Goal: Find specific page/section: Find specific page/section

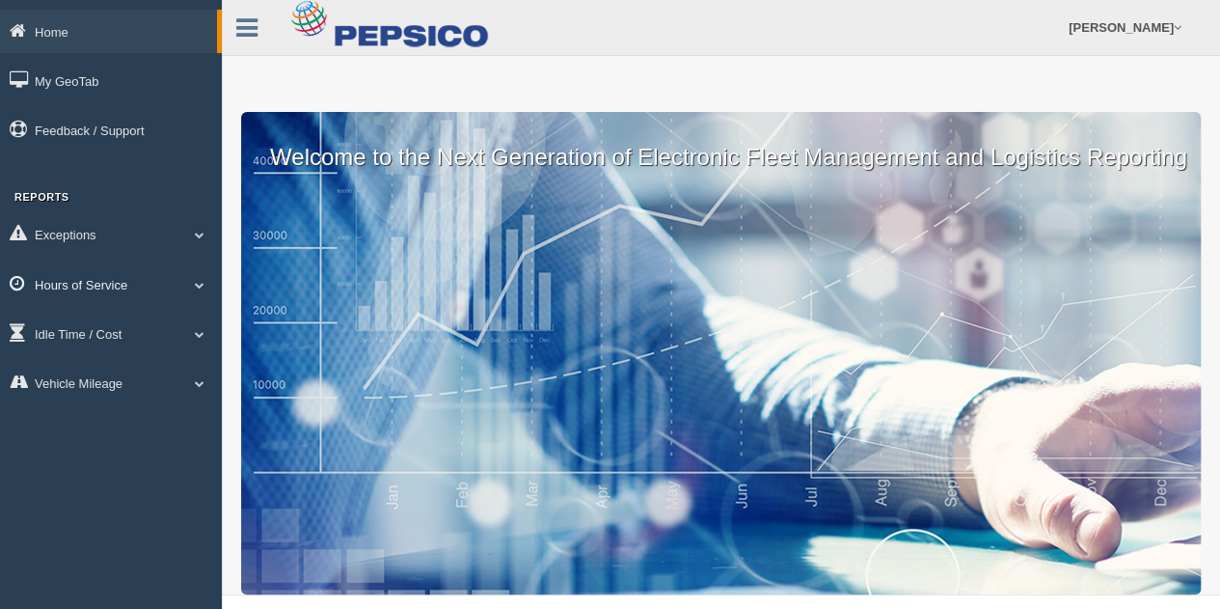
click at [199, 289] on span at bounding box center [199, 285] width 25 height 10
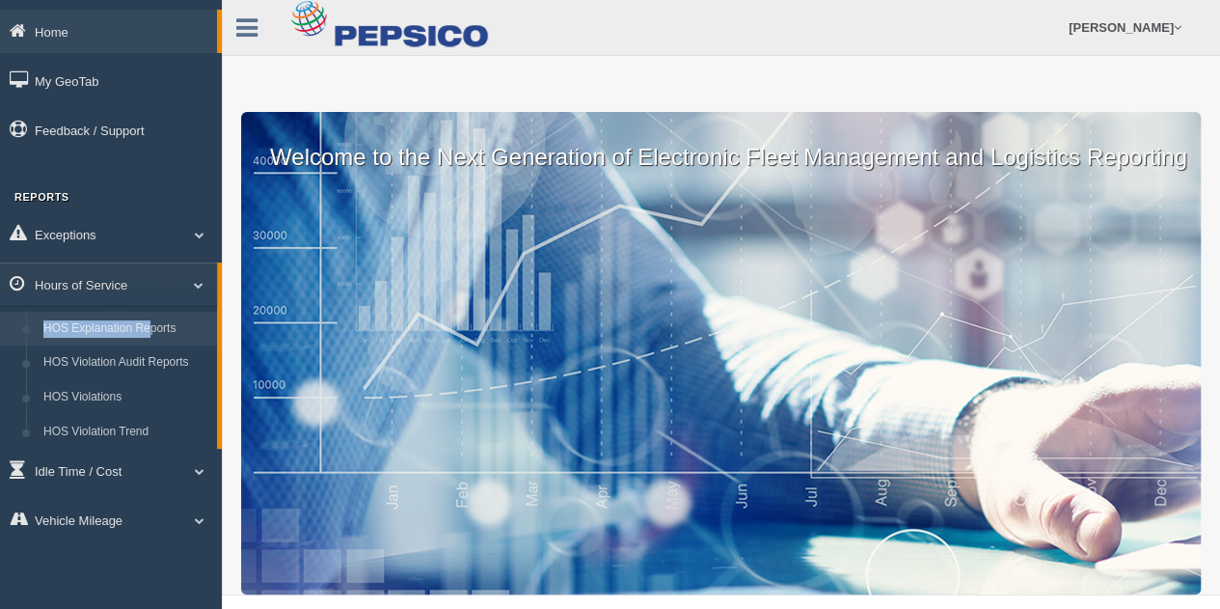
drag, startPoint x: 199, startPoint y: 289, endPoint x: 147, endPoint y: 339, distance: 71.7
click at [147, 339] on li "Hours of Service HOS Explanation Reports HOS Violation Audit Reports HOS Violat…" at bounding box center [111, 355] width 222 height 187
click at [147, 339] on link "HOS Explanation Reports" at bounding box center [126, 329] width 182 height 35
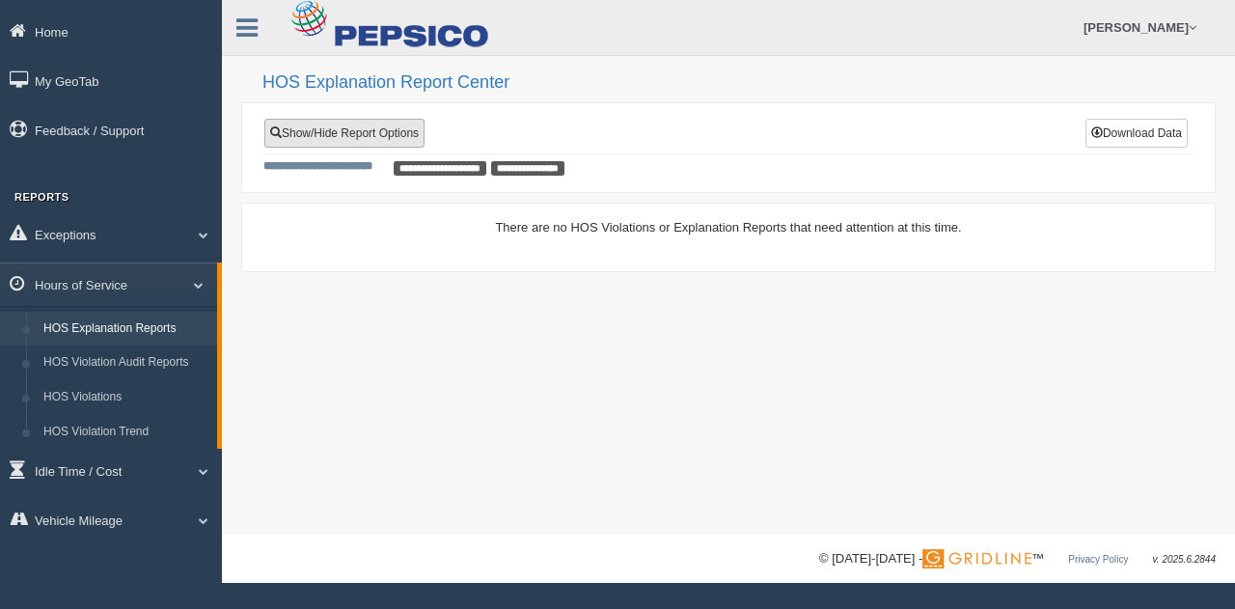
click at [328, 128] on link "Show/Hide Report Options" at bounding box center [344, 133] width 160 height 29
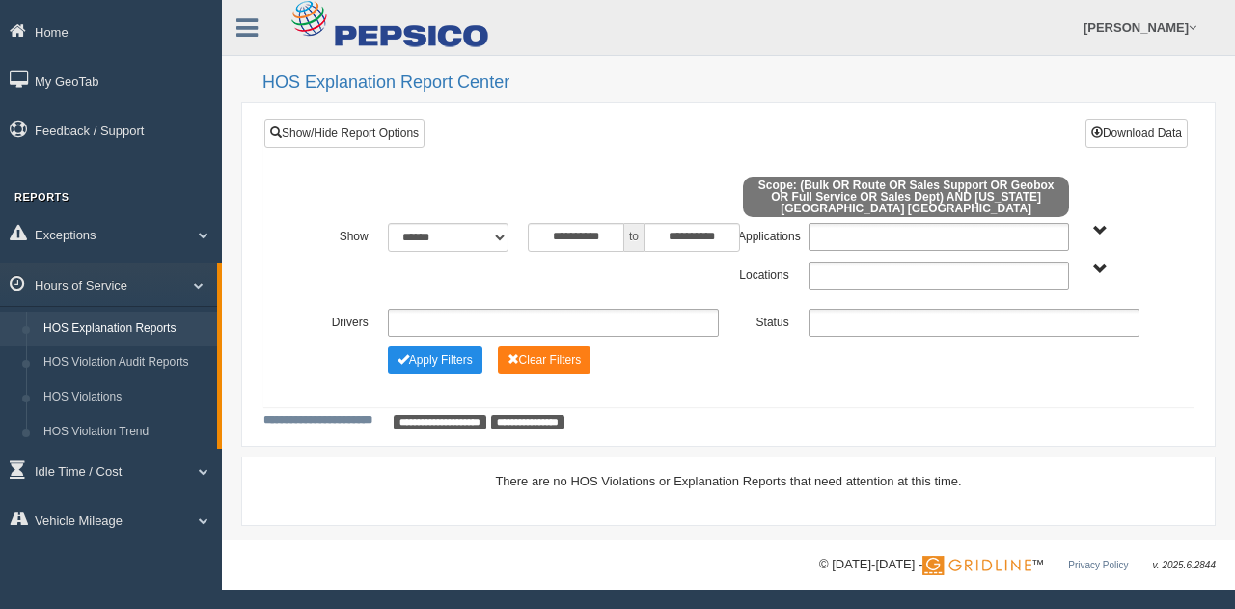
click at [1100, 264] on span "[US_STATE][GEOGRAPHIC_DATA] [GEOGRAPHIC_DATA]" at bounding box center [1100, 269] width 14 height 14
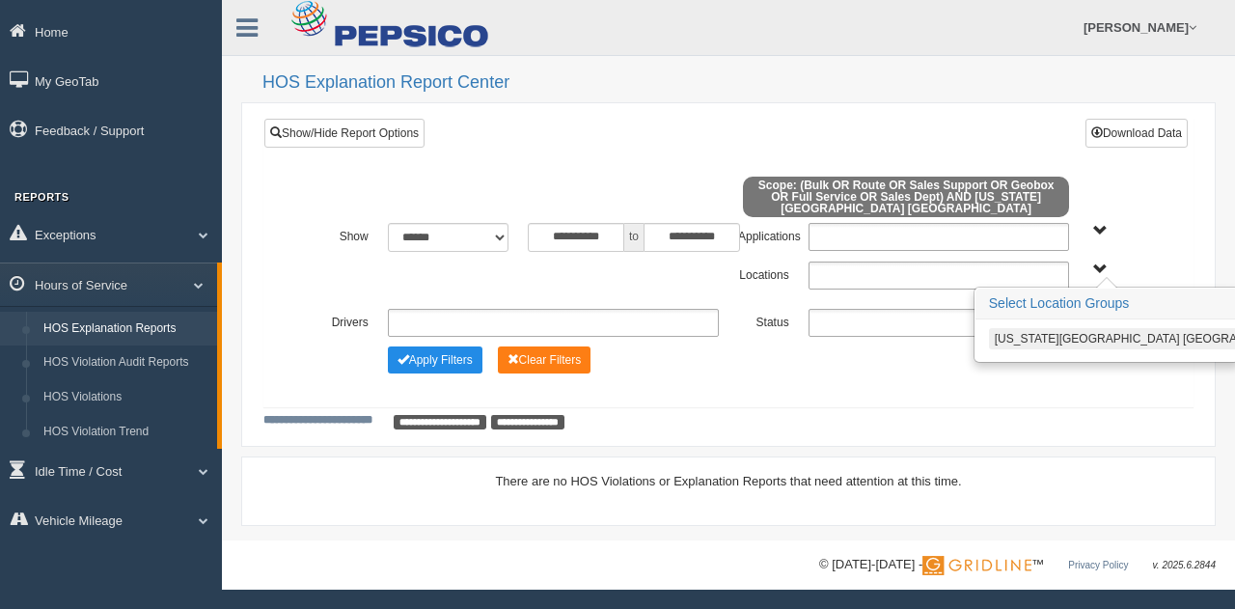
click at [1055, 328] on button "[US_STATE][GEOGRAPHIC_DATA] [GEOGRAPHIC_DATA]" at bounding box center [1149, 338] width 320 height 21
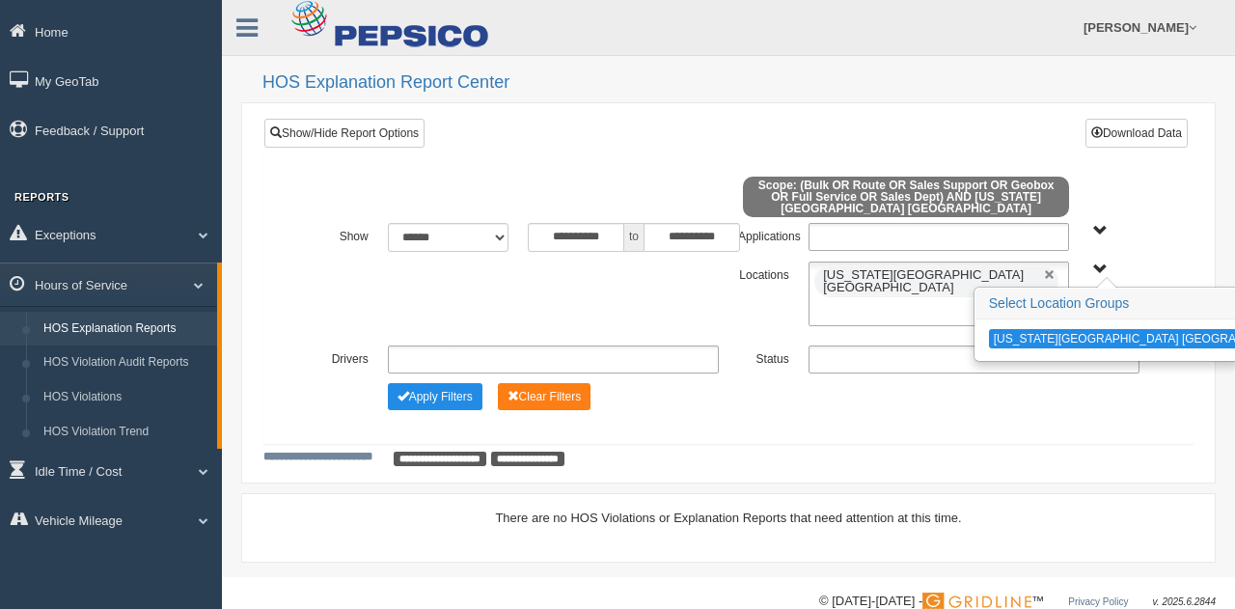
click at [886, 345] on ul at bounding box center [974, 359] width 331 height 28
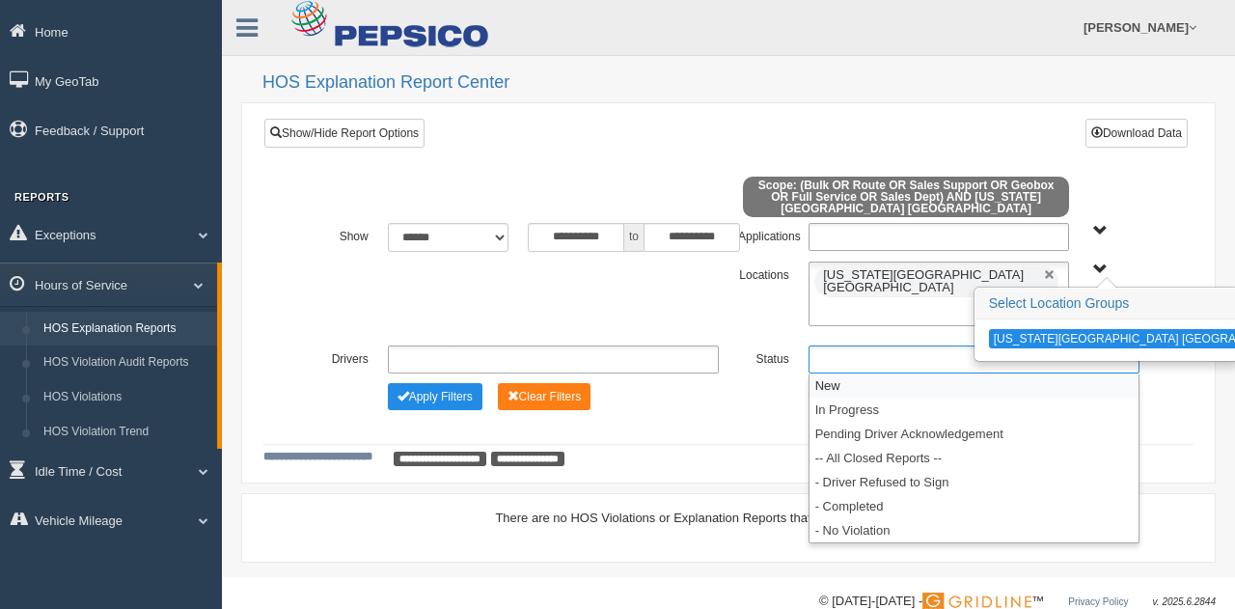
click at [868, 373] on li "New" at bounding box center [973, 385] width 329 height 24
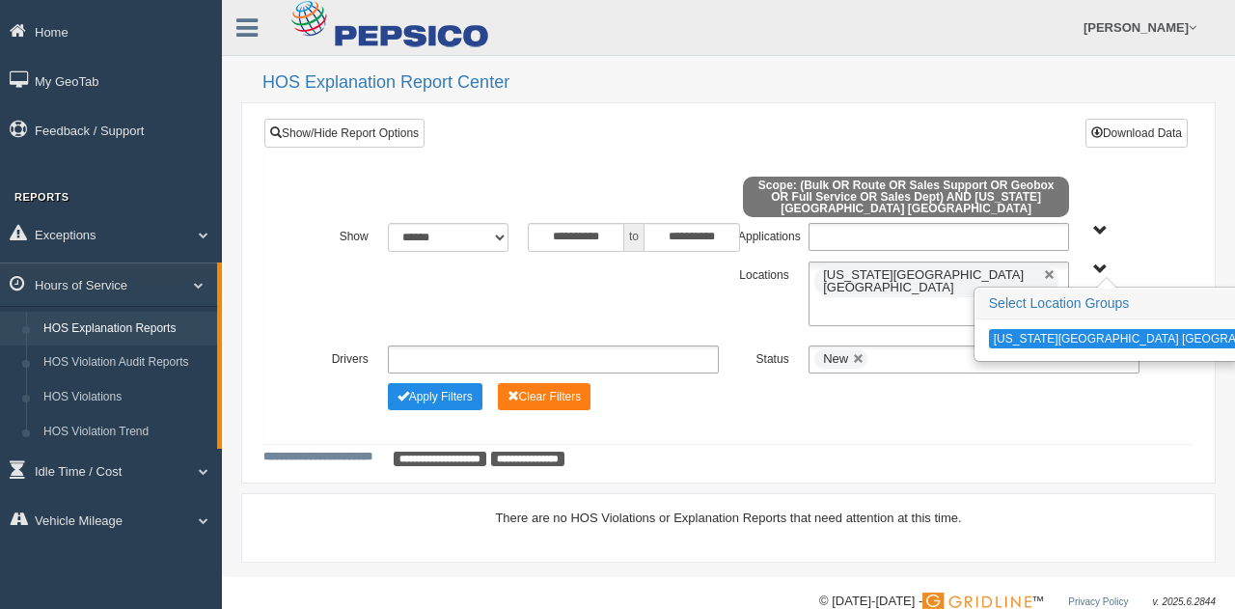
click at [479, 121] on div "**********" at bounding box center [728, 274] width 928 height 310
